Goal: Task Accomplishment & Management: Manage account settings

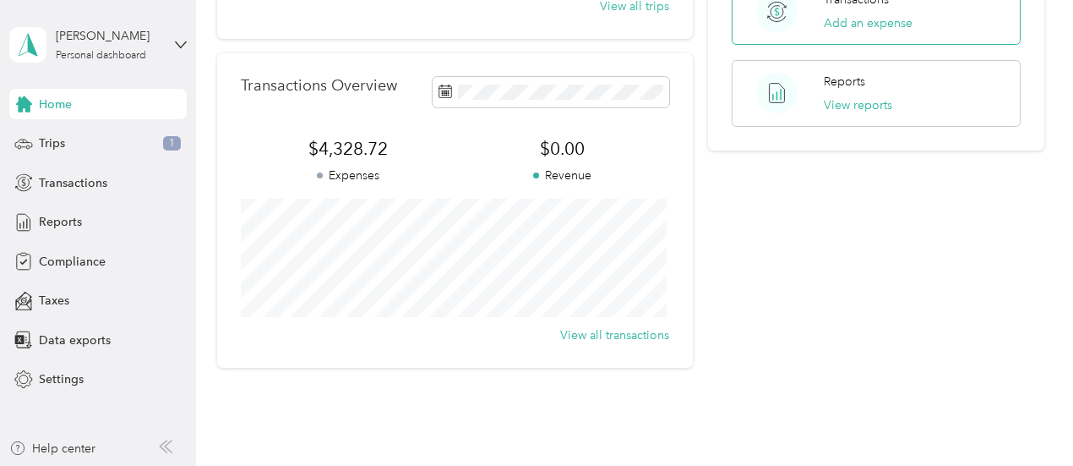
scroll to position [423, 0]
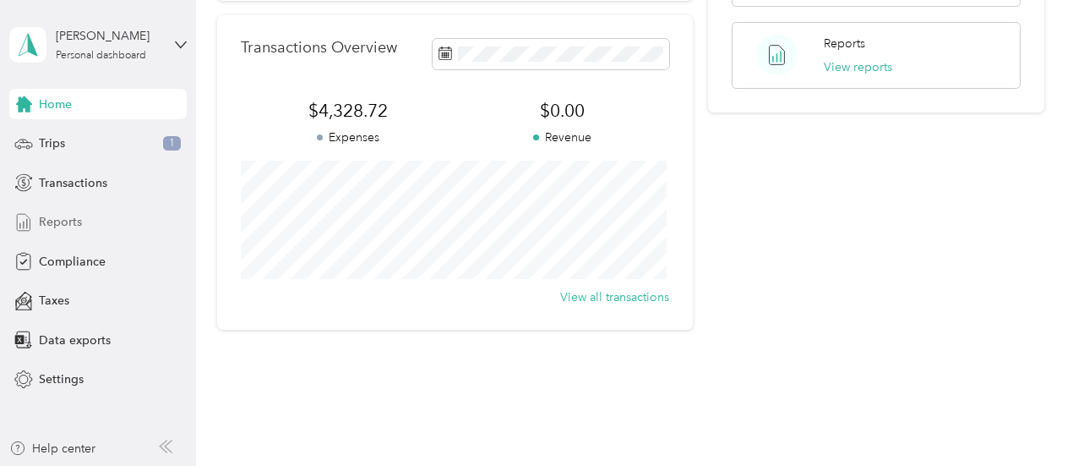
click at [66, 224] on span "Reports" at bounding box center [60, 222] width 43 height 18
